Goal: Task Accomplishment & Management: Use online tool/utility

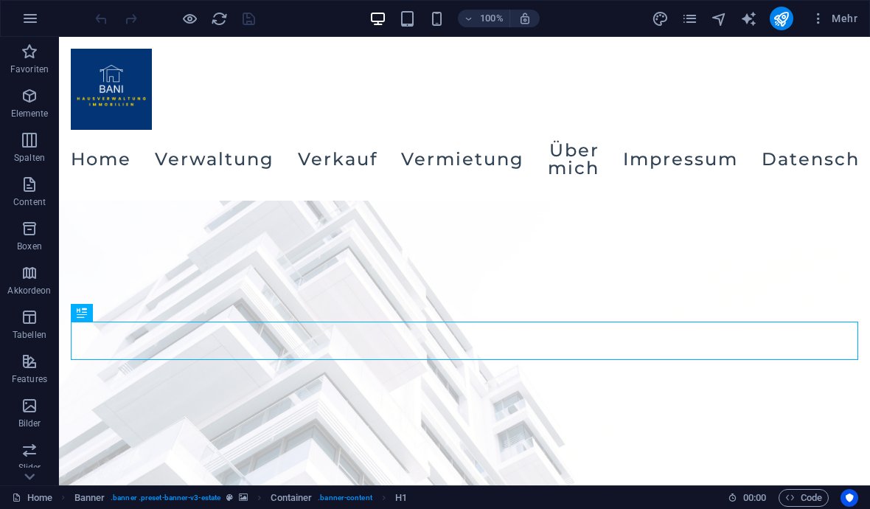
click at [834, 26] on button "Mehr" at bounding box center [834, 19] width 58 height 24
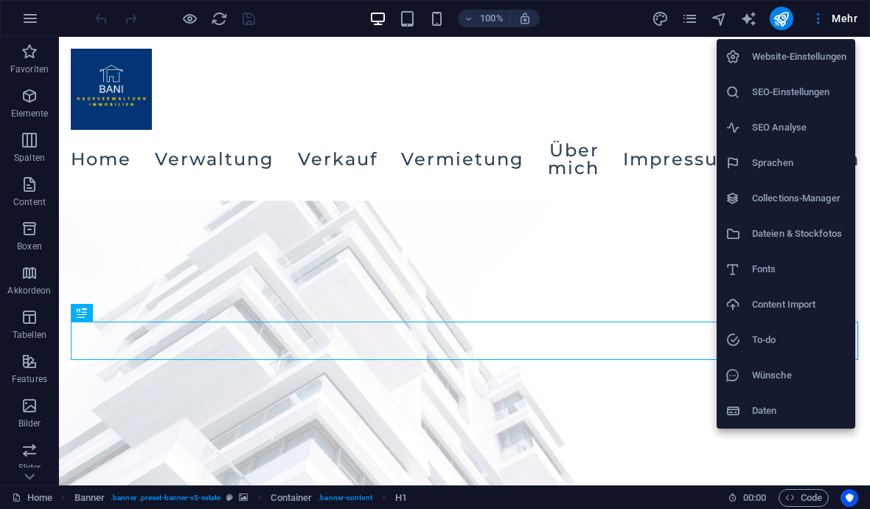
click at [810, 102] on li "SEO-Einstellungen" at bounding box center [785, 91] width 139 height 35
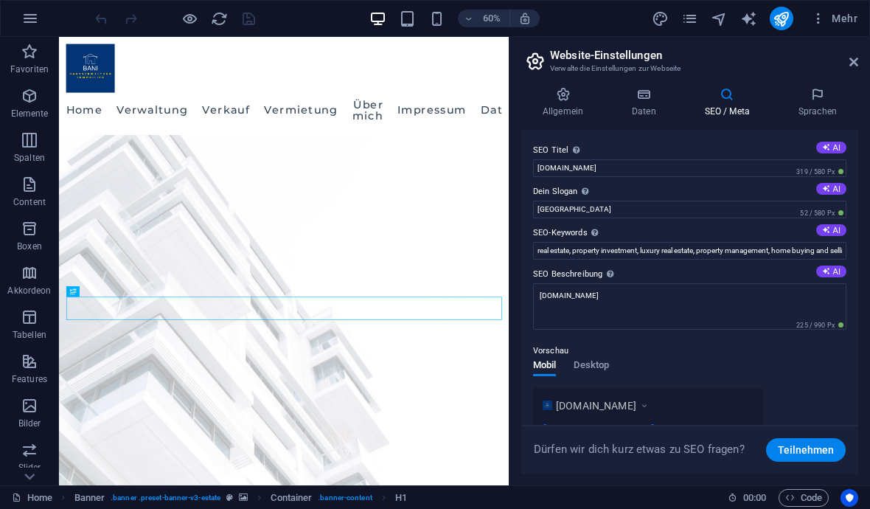
click at [726, 198] on label "Dein Slogan Der Slogan deiner Website. AI" at bounding box center [689, 192] width 313 height 18
click at [726, 200] on input "Berlin" at bounding box center [689, 209] width 313 height 18
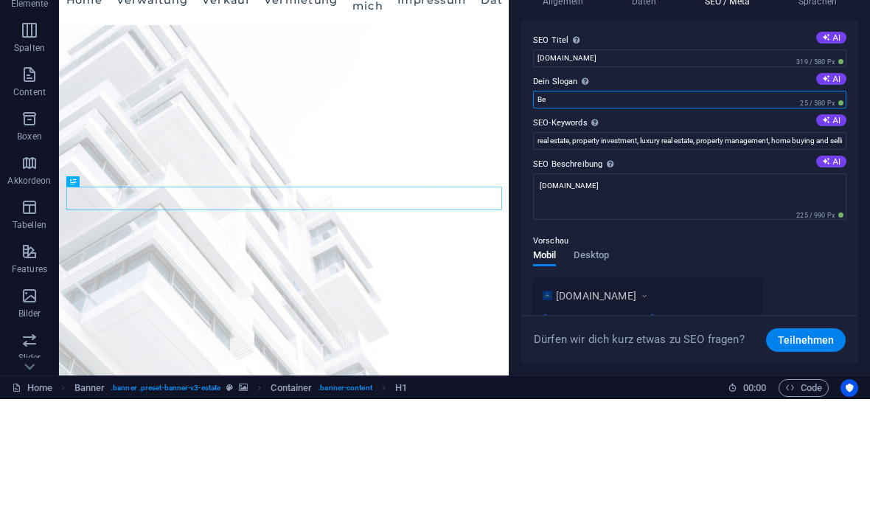
type input "B"
type input "Frankfurt"
click at [833, 142] on button "AI" at bounding box center [831, 148] width 30 height 12
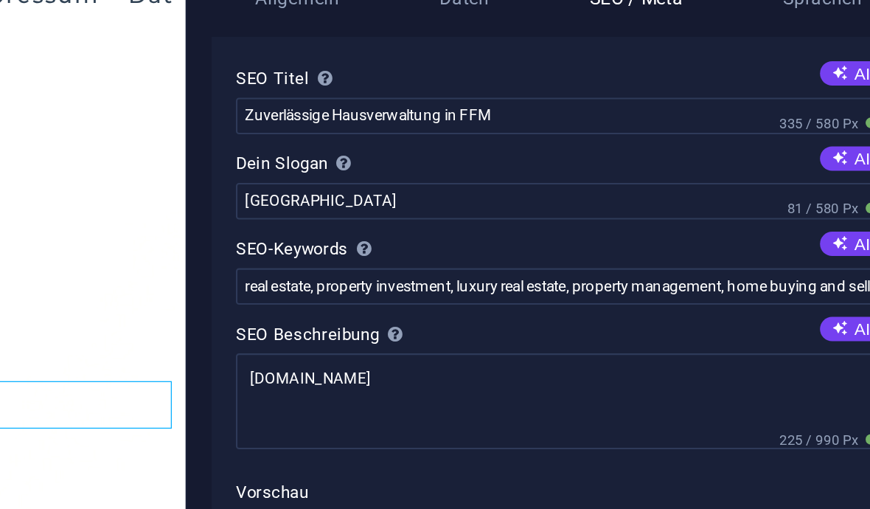
click at [816, 142] on button "AI" at bounding box center [831, 148] width 30 height 12
type input "Bani Hausverwaltung [GEOGRAPHIC_DATA]"
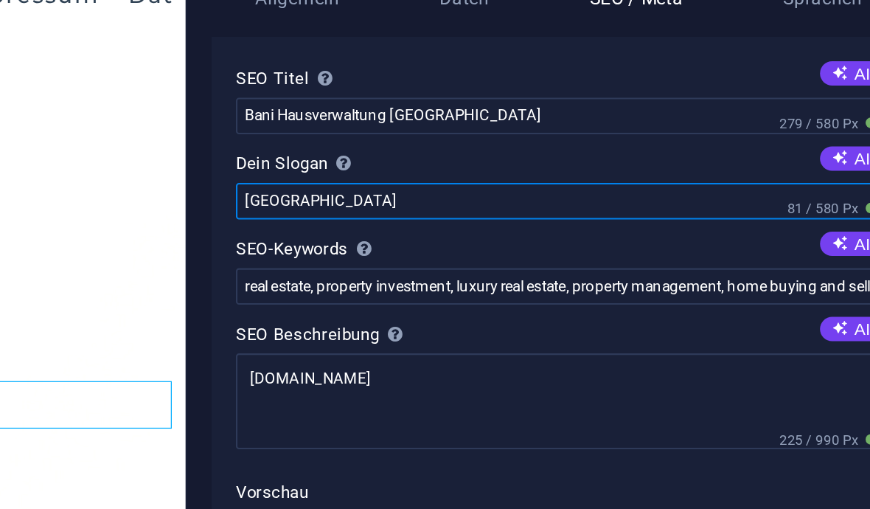
click at [533, 200] on input "Frankfurt" at bounding box center [689, 209] width 313 height 18
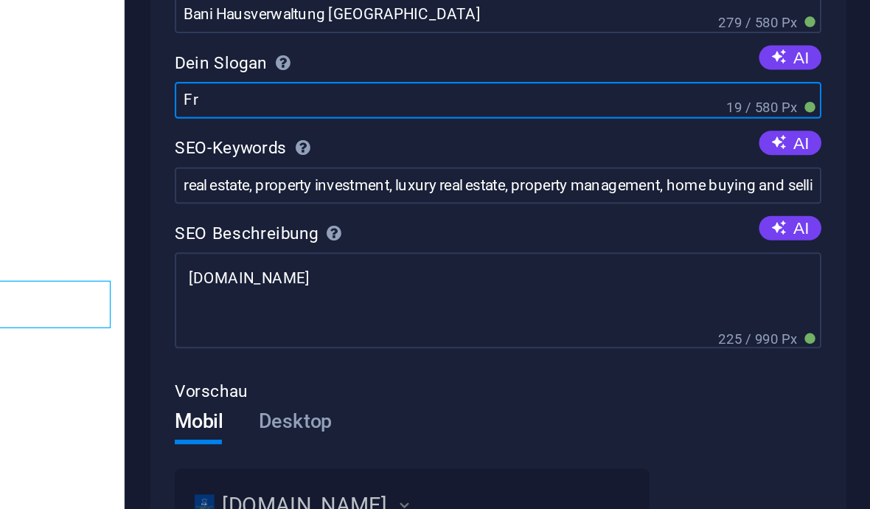
type input "F"
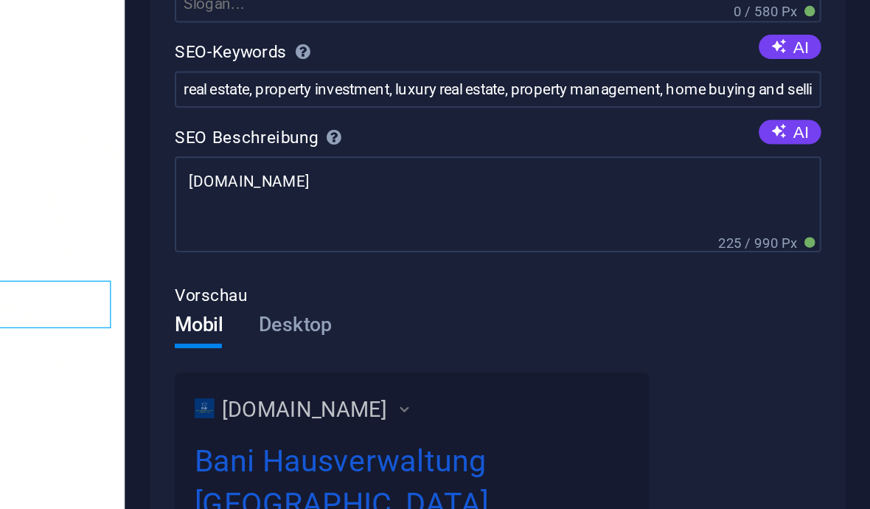
scroll to position [47, 0]
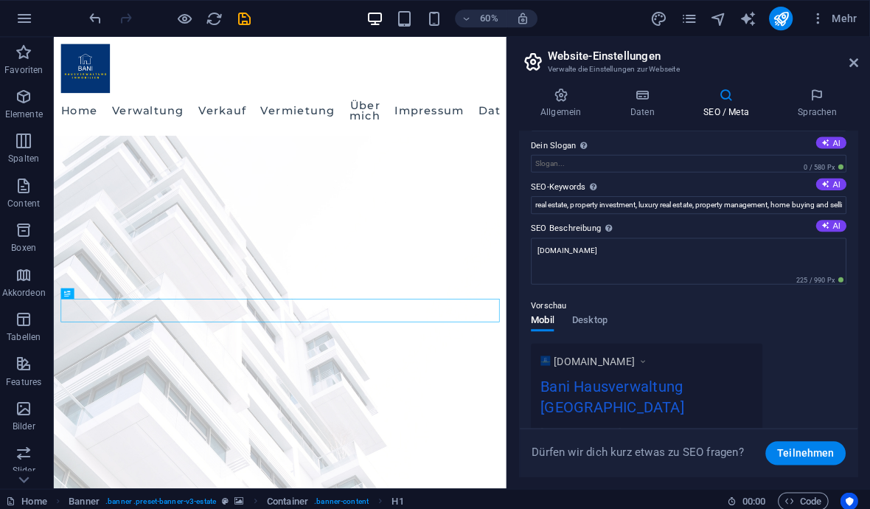
click at [249, 18] on icon "save" at bounding box center [248, 18] width 17 height 17
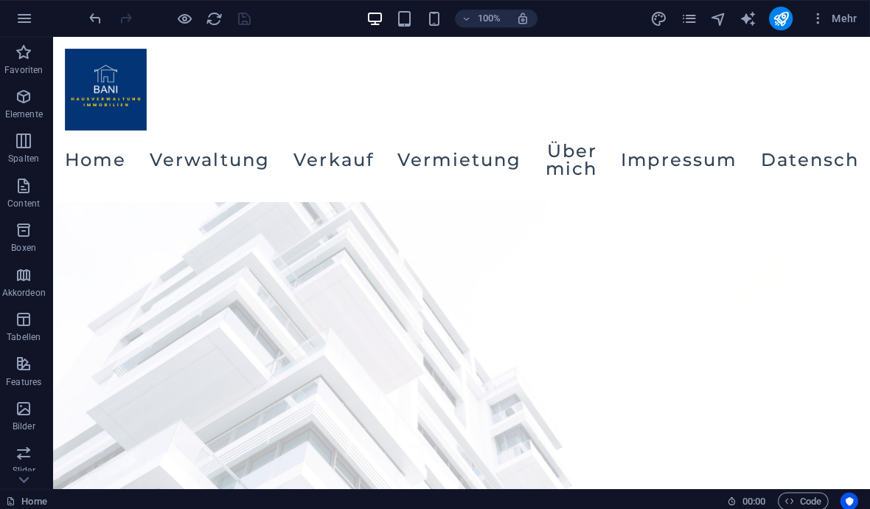
click at [852, 17] on button "Mehr" at bounding box center [834, 19] width 58 height 24
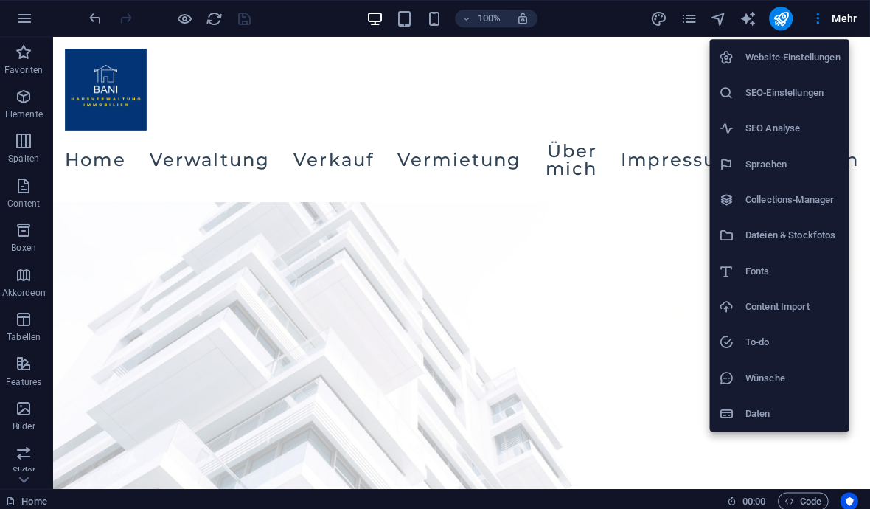
click at [692, 21] on div at bounding box center [435, 254] width 870 height 509
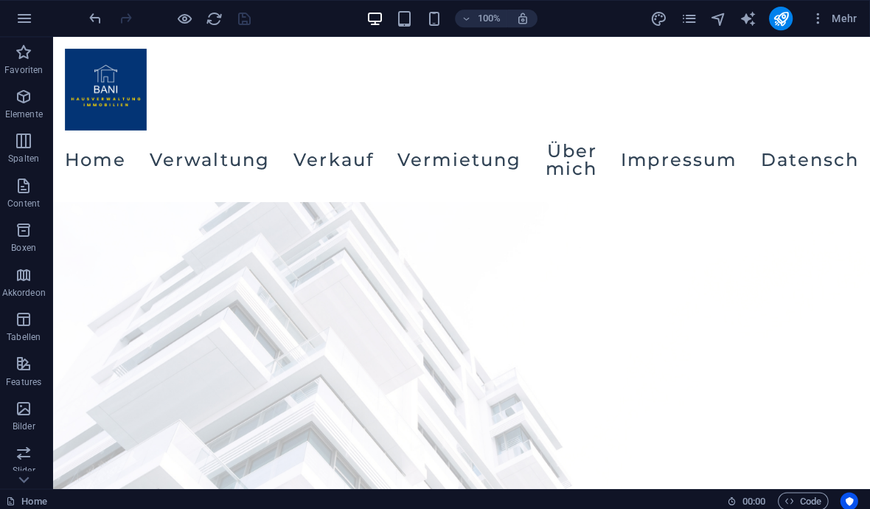
click at [691, 24] on icon "pages" at bounding box center [689, 18] width 17 height 17
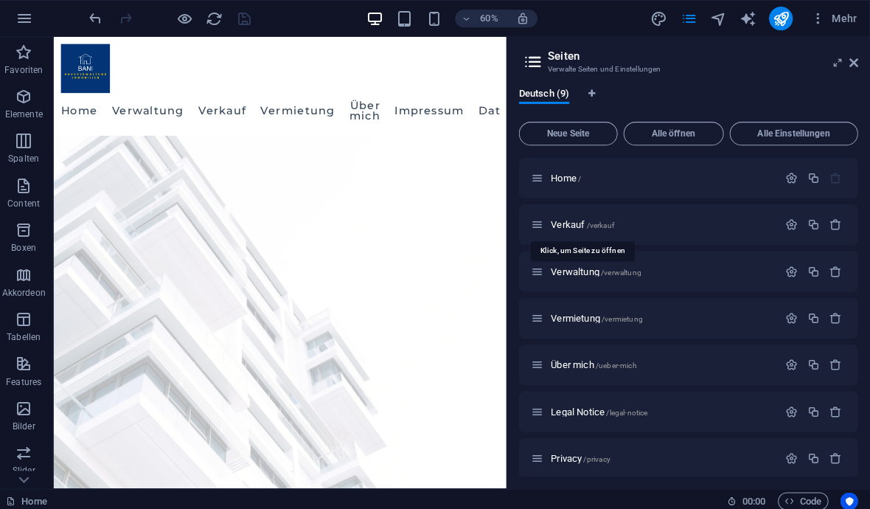
click at [587, 215] on div "Verkauf /verkauf" at bounding box center [655, 222] width 245 height 17
click at [771, 223] on div "Verkauf /verkauf" at bounding box center [663, 223] width 230 height 10
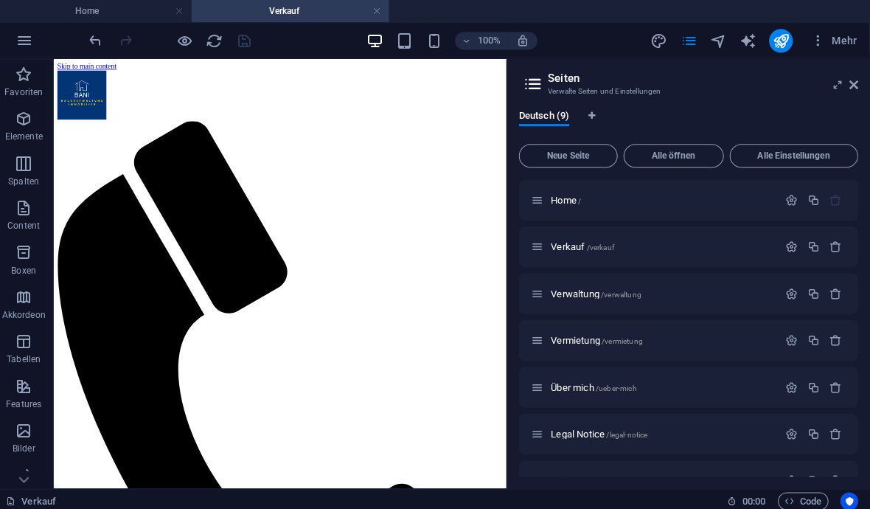
scroll to position [0, 0]
click at [795, 246] on button "button" at bounding box center [791, 245] width 21 height 13
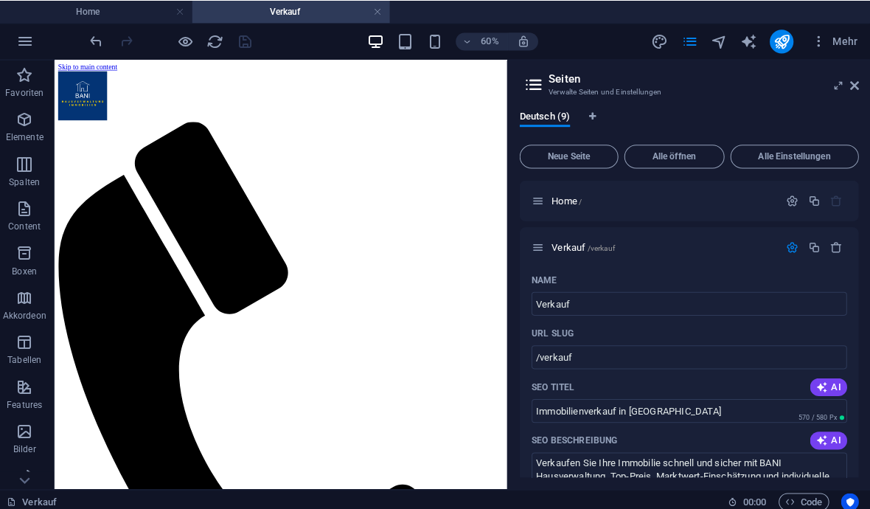
scroll to position [3, 0]
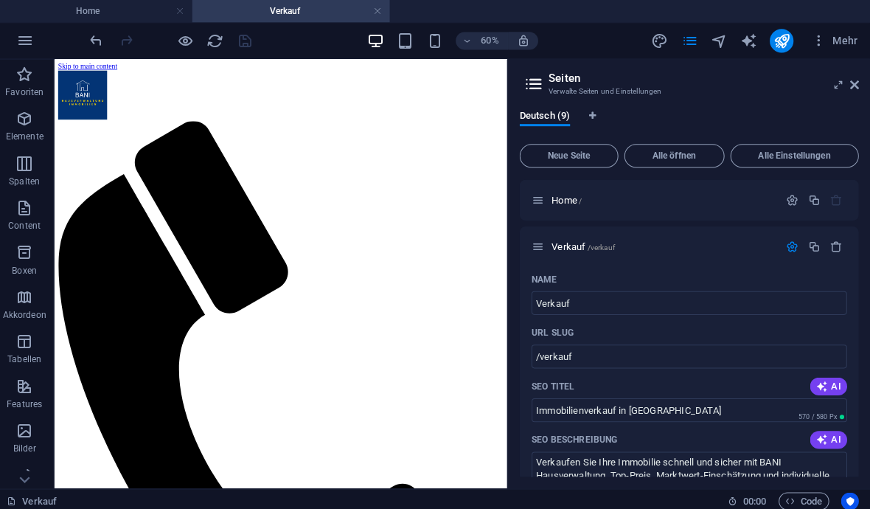
click at [778, 32] on icon "publish" at bounding box center [780, 40] width 17 height 17
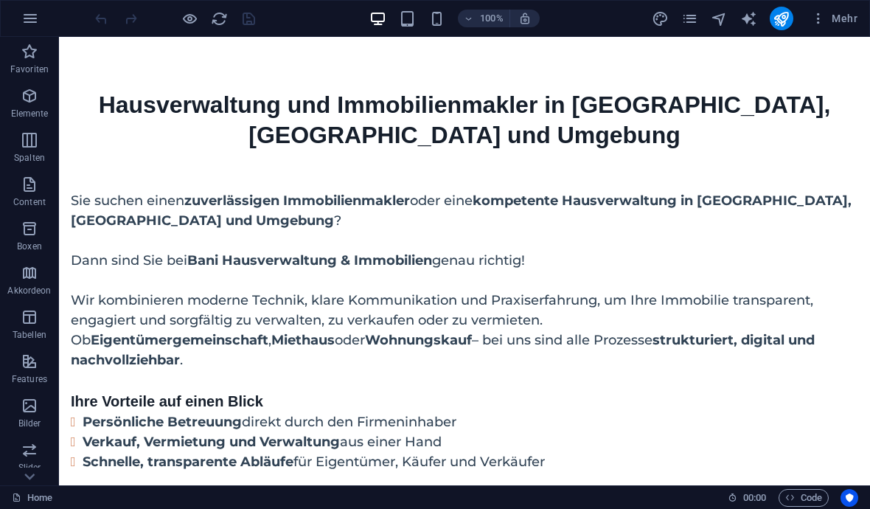
scroll to position [896, 0]
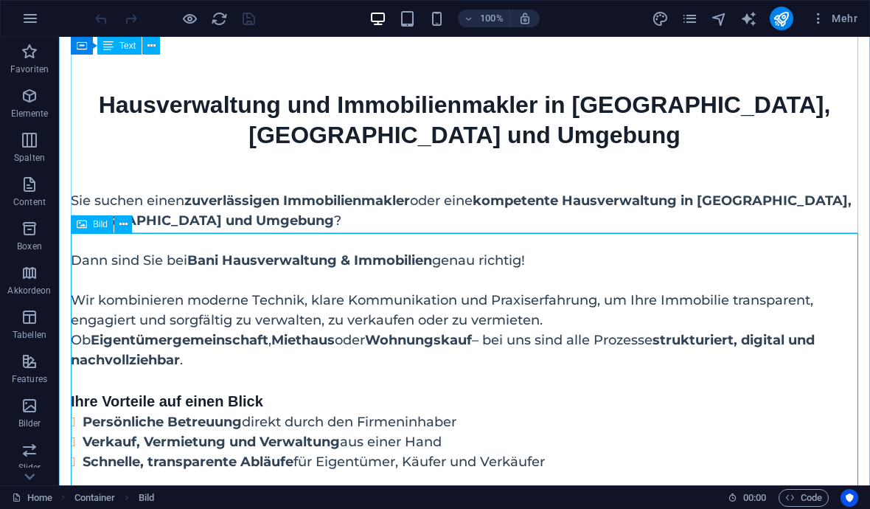
click at [122, 228] on icon at bounding box center [123, 224] width 8 height 15
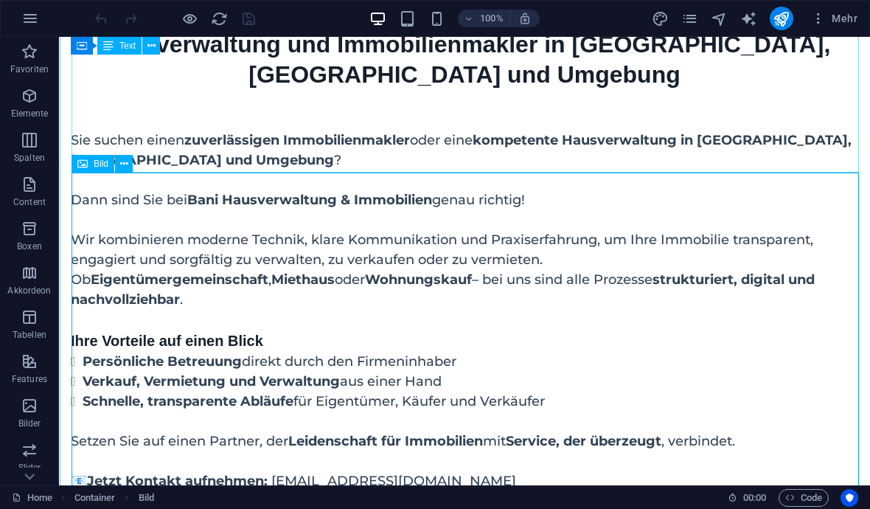
scroll to position [957, 0]
click at [136, 158] on div "Bild" at bounding box center [106, 164] width 71 height 18
click at [130, 170] on button at bounding box center [123, 164] width 18 height 18
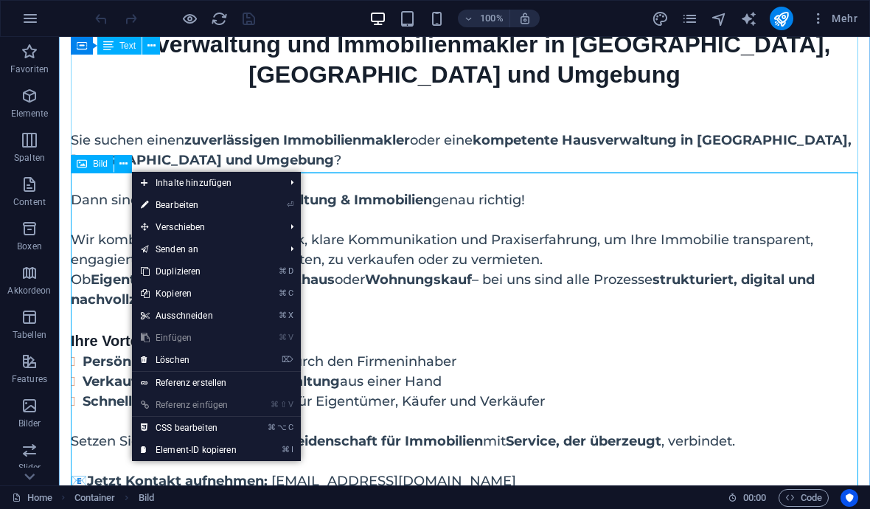
click at [155, 205] on link "⏎ Bearbeiten" at bounding box center [189, 205] width 114 height 22
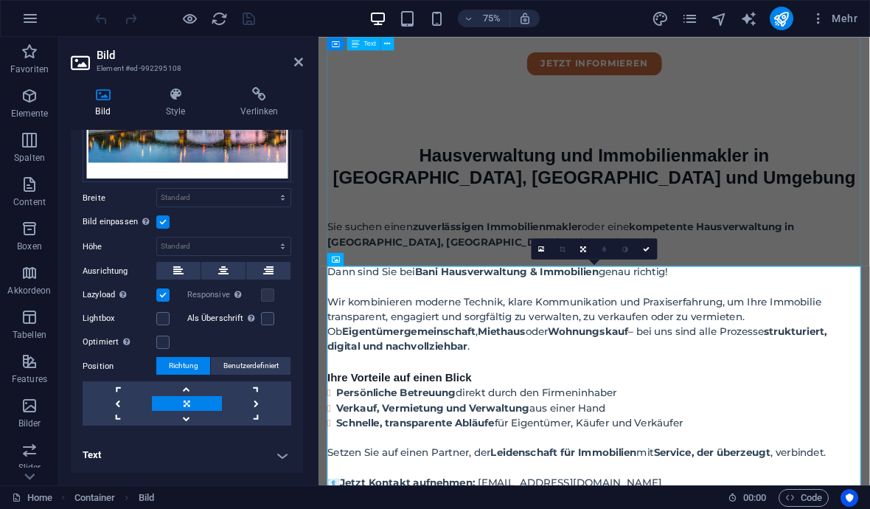
scroll to position [105, 0]
click at [164, 223] on label at bounding box center [162, 222] width 13 height 13
click at [0, 0] on input "Bild einpassen Bild automatisch anhand einer fixen Breite und Höhe einpassen" at bounding box center [0, 0] width 0 height 0
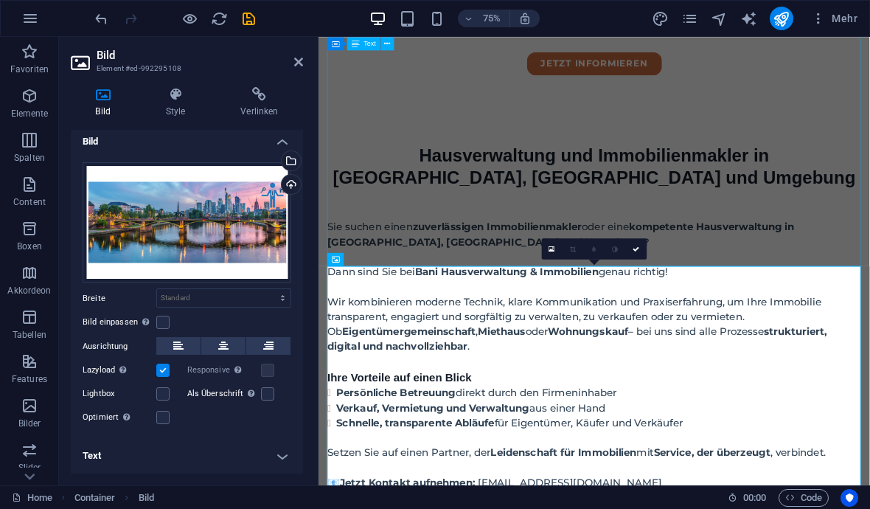
click at [244, 18] on icon "save" at bounding box center [248, 18] width 17 height 17
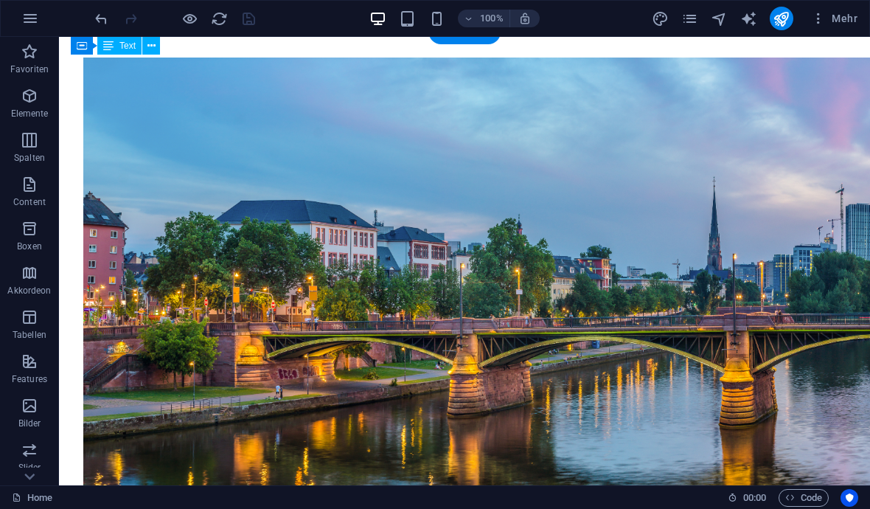
scroll to position [1543, 0]
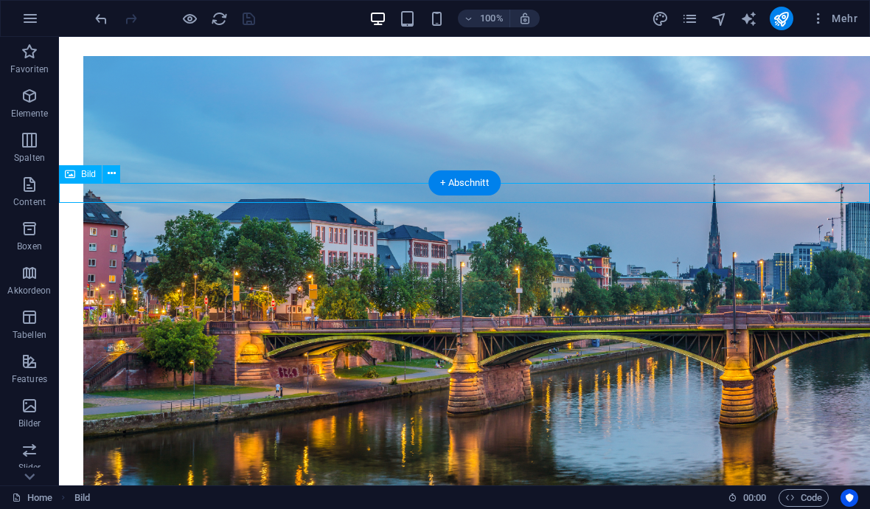
click at [105, 178] on button at bounding box center [111, 174] width 18 height 18
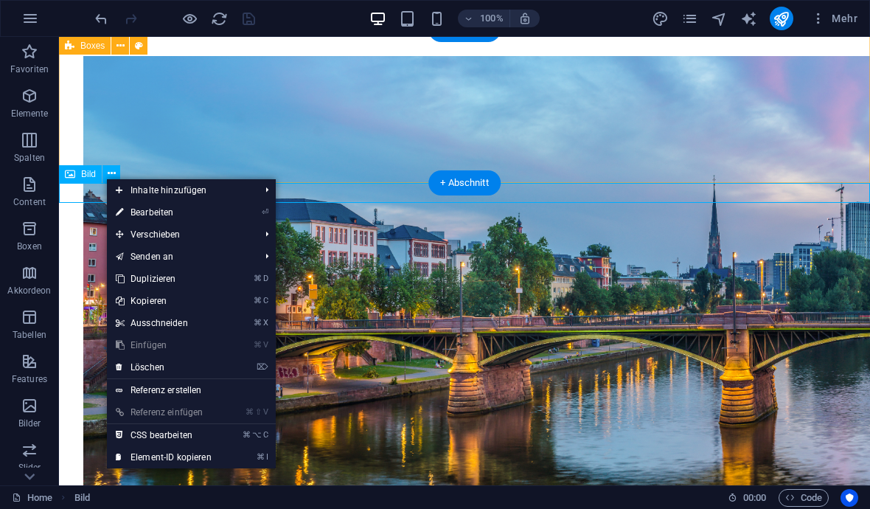
click at [169, 373] on link "⌦ Löschen" at bounding box center [164, 367] width 114 height 22
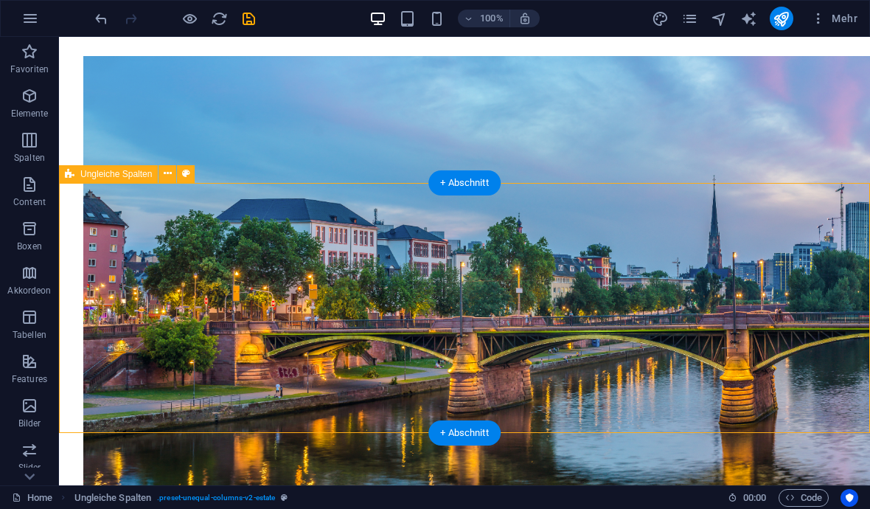
click at [254, 17] on icon "save" at bounding box center [248, 18] width 17 height 17
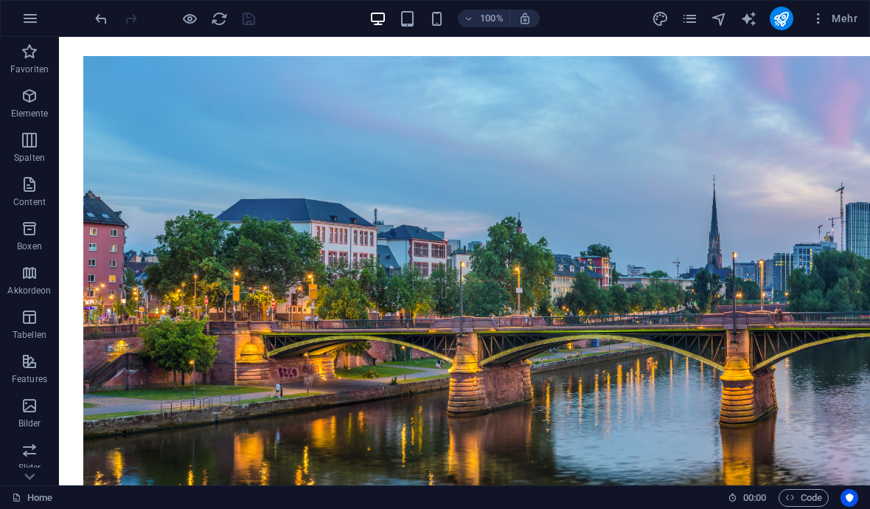
click at [790, 24] on button "publish" at bounding box center [782, 19] width 24 height 24
